Goal: Information Seeking & Learning: Learn about a topic

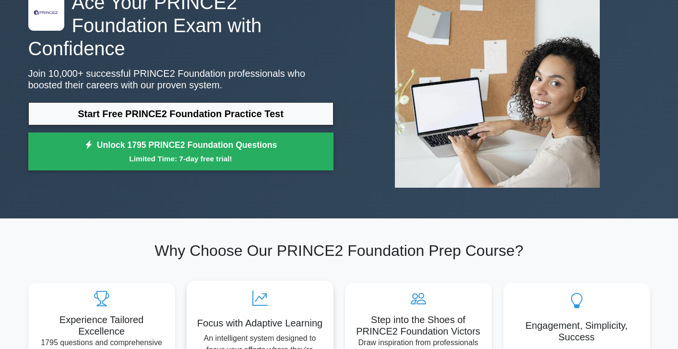
scroll to position [79, 0]
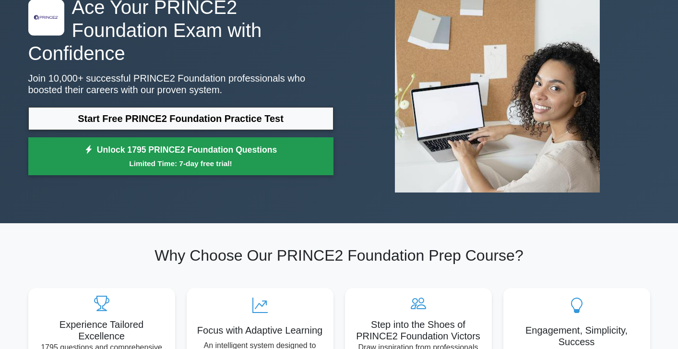
click at [218, 145] on link "Unlock 1795 PRINCE2 Foundation Questions Limited Time: 7-day free trial!" at bounding box center [180, 156] width 305 height 38
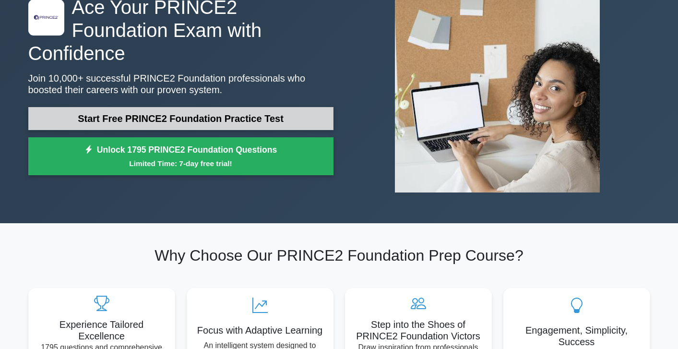
click at [114, 108] on link "Start Free PRINCE2 Foundation Practice Test" at bounding box center [180, 118] width 305 height 23
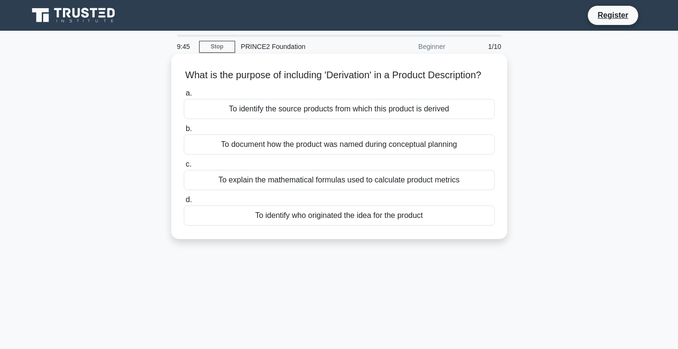
click at [310, 109] on div "To identify the source products from which this product is derived" at bounding box center [339, 109] width 311 height 20
click at [184, 96] on input "a. To identify the source products from which this product is derived" at bounding box center [184, 93] width 0 height 6
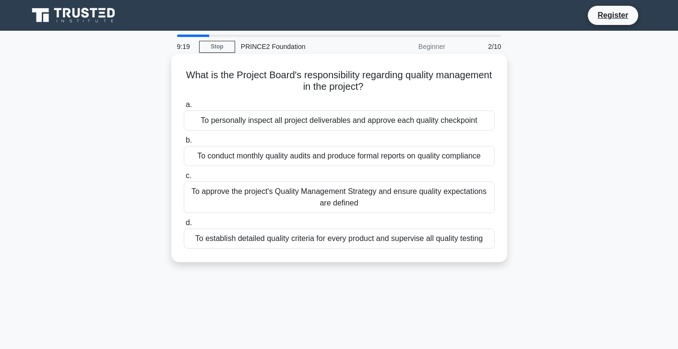
click at [309, 194] on div "To approve the project's Quality Management Strategy and ensure quality expecta…" at bounding box center [339, 197] width 311 height 32
click at [184, 179] on input "c. To approve the project's Quality Management Strategy and ensure quality expe…" at bounding box center [184, 176] width 0 height 6
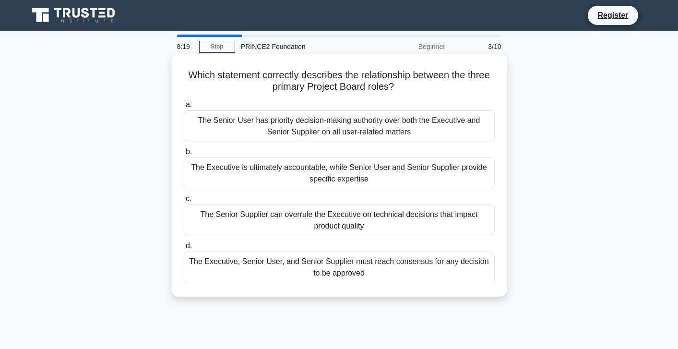
click at [350, 273] on div "The Executive, Senior User, and Senior Supplier must reach consensus for any de…" at bounding box center [339, 267] width 311 height 32
click at [184, 249] on input "d. The Executive, Senior User, and Senior Supplier must reach consensus for any…" at bounding box center [184, 246] width 0 height 6
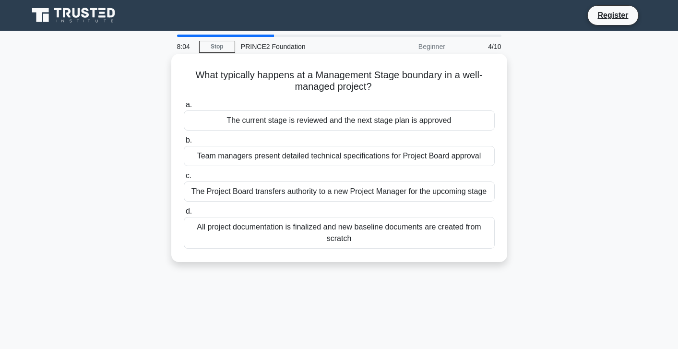
click at [346, 123] on div "The current stage is reviewed and the next stage plan is approved" at bounding box center [339, 120] width 311 height 20
click at [184, 108] on input "a. The current stage is reviewed and the next stage plan is approved" at bounding box center [184, 105] width 0 height 6
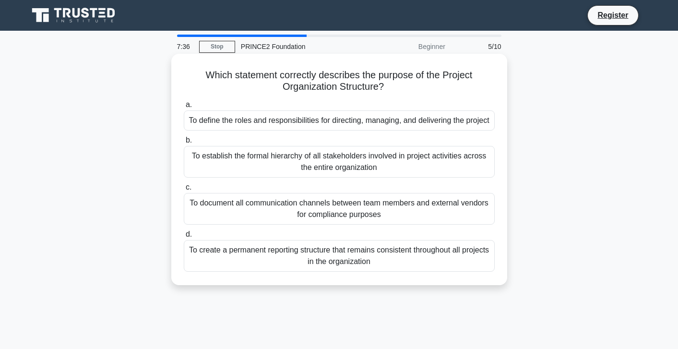
click at [390, 129] on div "To define the roles and responsibilities for directing, managing, and deliverin…" at bounding box center [339, 120] width 311 height 20
click at [184, 108] on input "a. To define the roles and responsibilities for directing, managing, and delive…" at bounding box center [184, 105] width 0 height 6
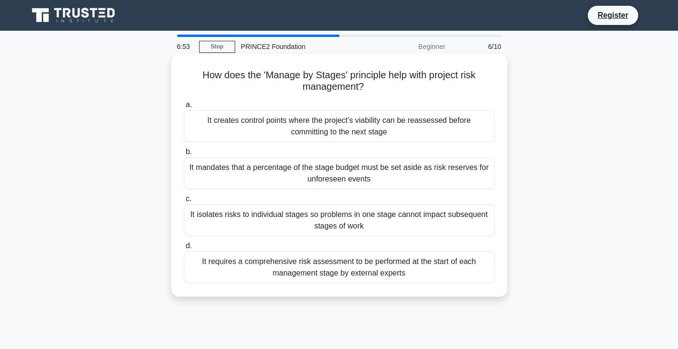
click at [386, 171] on div "It mandates that a percentage of the stage budget must be set aside as risk res…" at bounding box center [339, 173] width 311 height 32
click at [184, 155] on input "b. It mandates that a percentage of the stage budget must be set aside as risk …" at bounding box center [184, 152] width 0 height 6
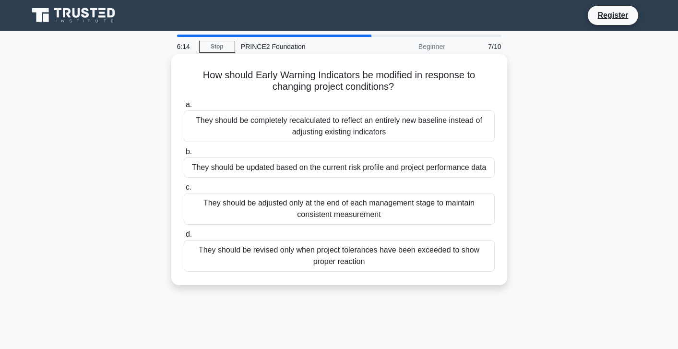
click at [405, 175] on div "They should be updated based on the current risk profile and project performanc…" at bounding box center [339, 167] width 311 height 20
click at [184, 155] on input "b. They should be updated based on the current risk profile and project perform…" at bounding box center [184, 152] width 0 height 6
